Goal: Transaction & Acquisition: Subscribe to service/newsletter

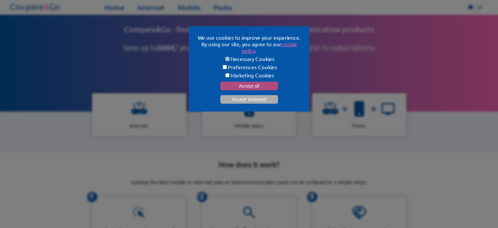
click at [237, 85] on button "Accept all" at bounding box center [249, 86] width 58 height 9
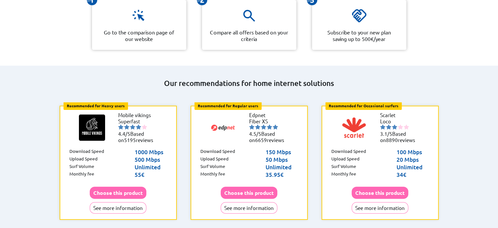
scroll to position [229, 0]
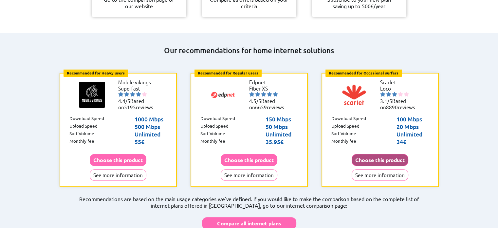
click at [386, 154] on button "Choose this product" at bounding box center [380, 160] width 57 height 12
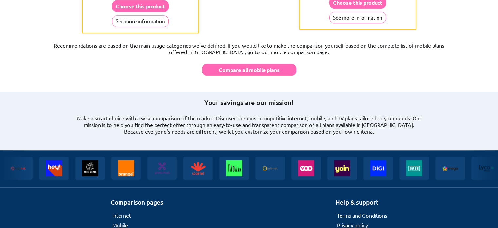
scroll to position [622, 0]
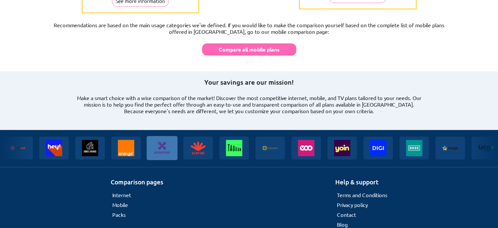
click at [173, 136] on img at bounding box center [160, 148] width 31 height 24
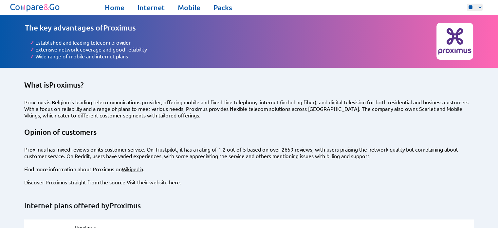
click at [472, 6] on select "** ** **" at bounding box center [475, 7] width 16 height 7
select select "**"
click at [467, 4] on select "** ** **" at bounding box center [475, 7] width 16 height 7
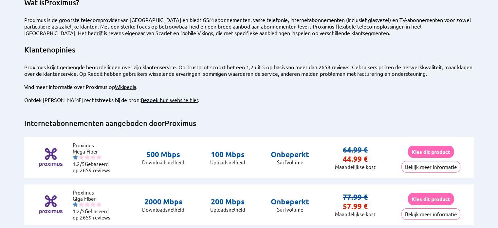
scroll to position [98, 0]
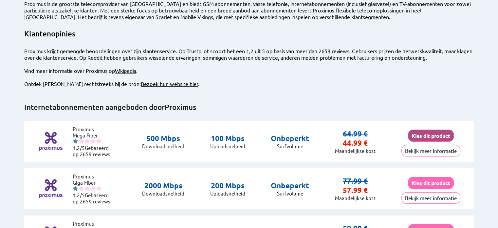
click at [436, 132] on button "Kies dit product" at bounding box center [431, 135] width 46 height 12
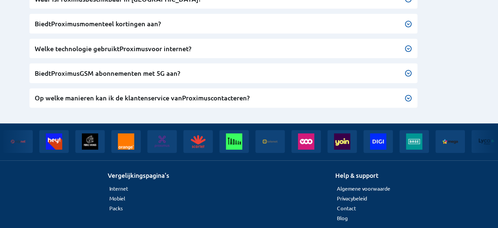
scroll to position [859, 0]
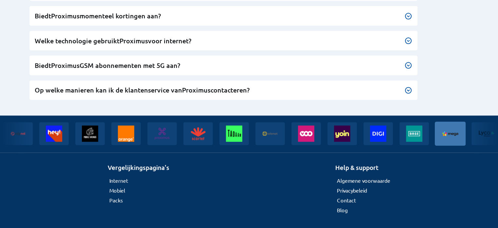
click at [433, 124] on img at bounding box center [448, 133] width 31 height 24
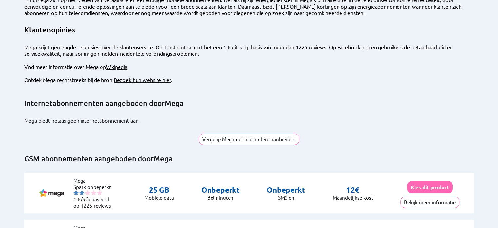
scroll to position [131, 0]
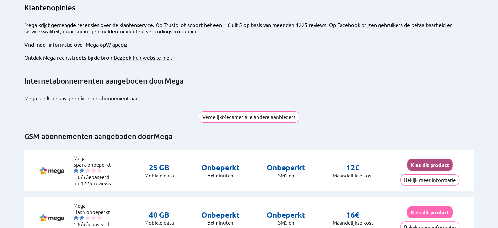
click at [423, 163] on button "Kies dit product" at bounding box center [430, 165] width 46 height 12
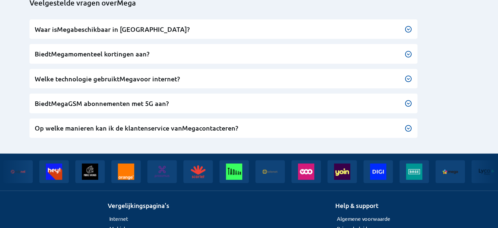
scroll to position [690, 0]
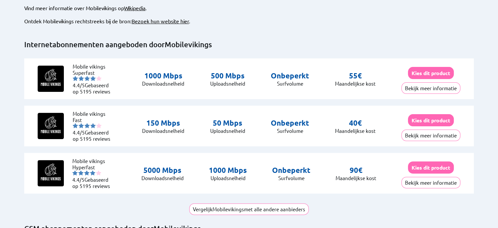
scroll to position [164, 0]
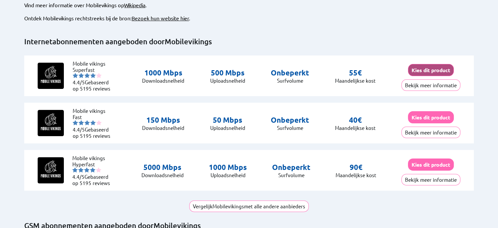
click at [421, 64] on button "Kies dit product" at bounding box center [431, 70] width 46 height 12
